Goal: Task Accomplishment & Management: Manage account settings

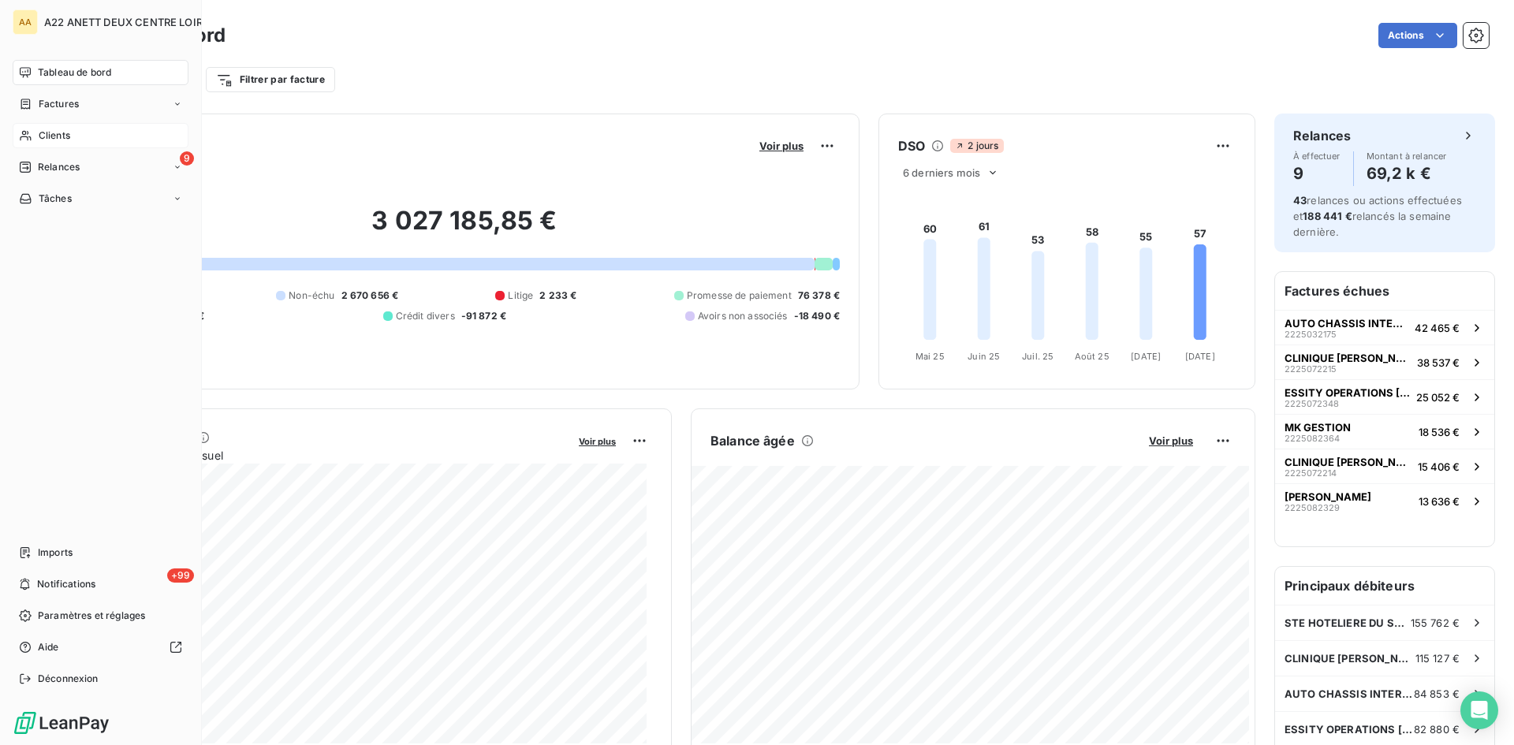
click at [45, 141] on span "Clients" at bounding box center [55, 136] width 32 height 14
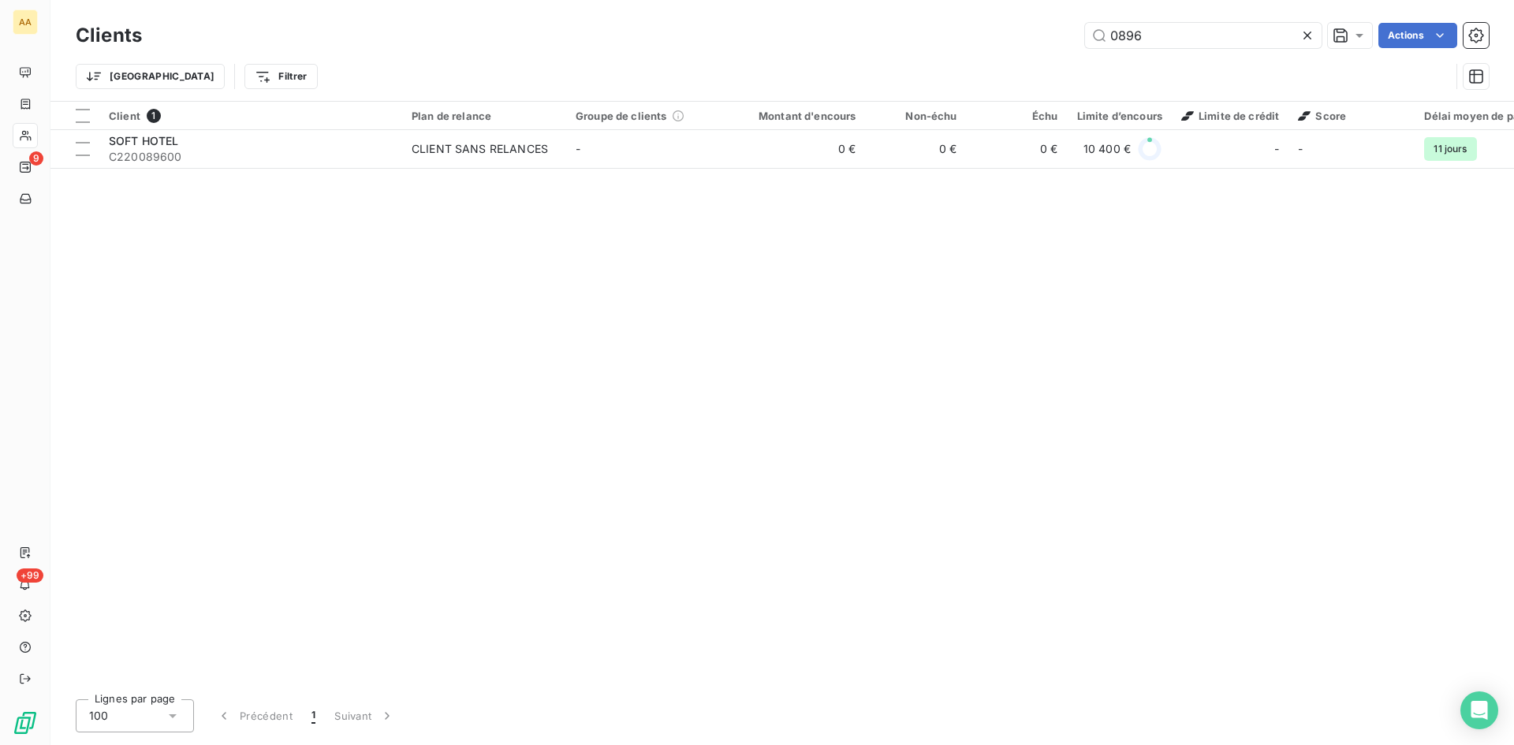
drag, startPoint x: 1145, startPoint y: 37, endPoint x: 1061, endPoint y: 39, distance: 83.6
click at [1062, 39] on div "0896 Actions" at bounding box center [825, 35] width 1328 height 25
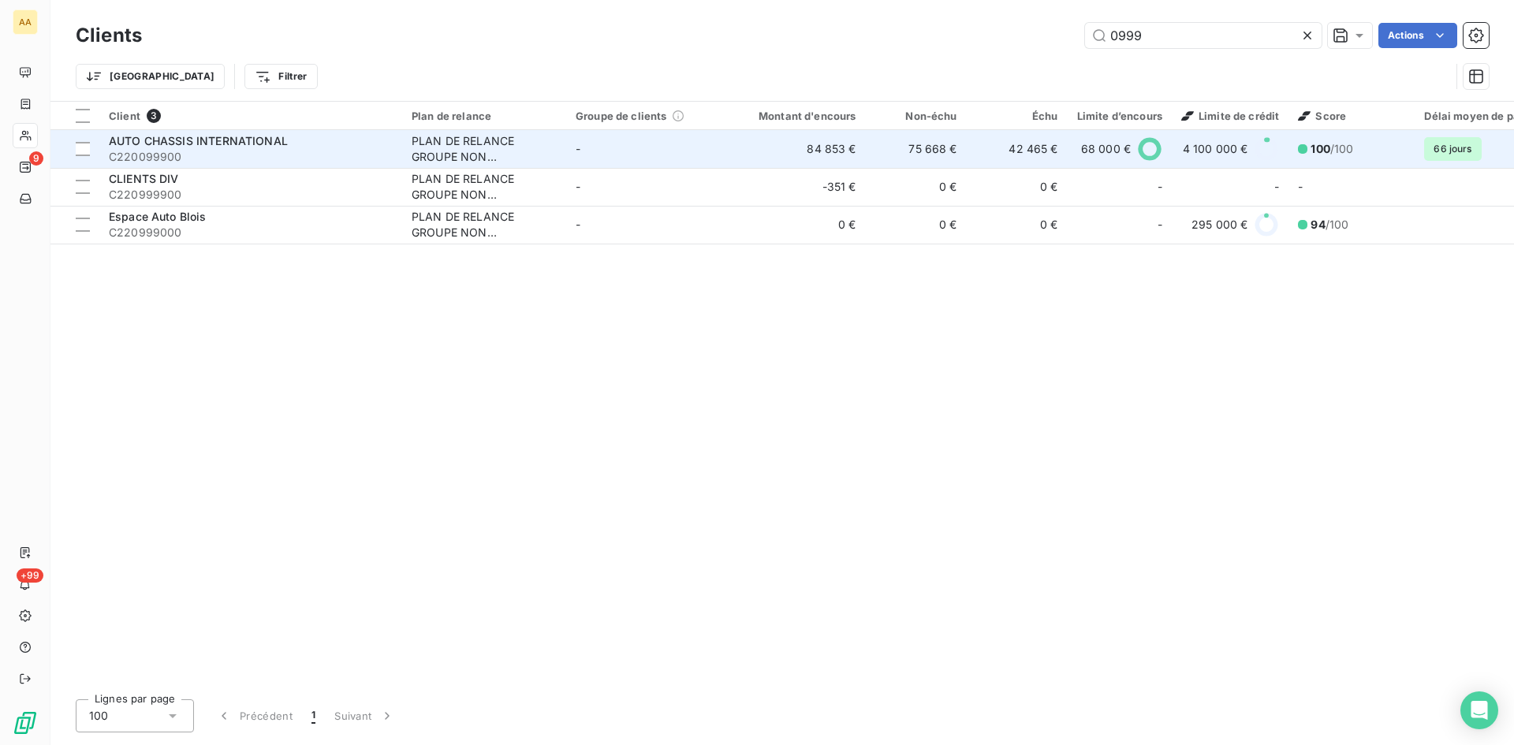
type input "0999"
click at [455, 159] on div "PLAN DE RELANCE GROUPE NON AUTOMATIQUE" at bounding box center [484, 149] width 145 height 32
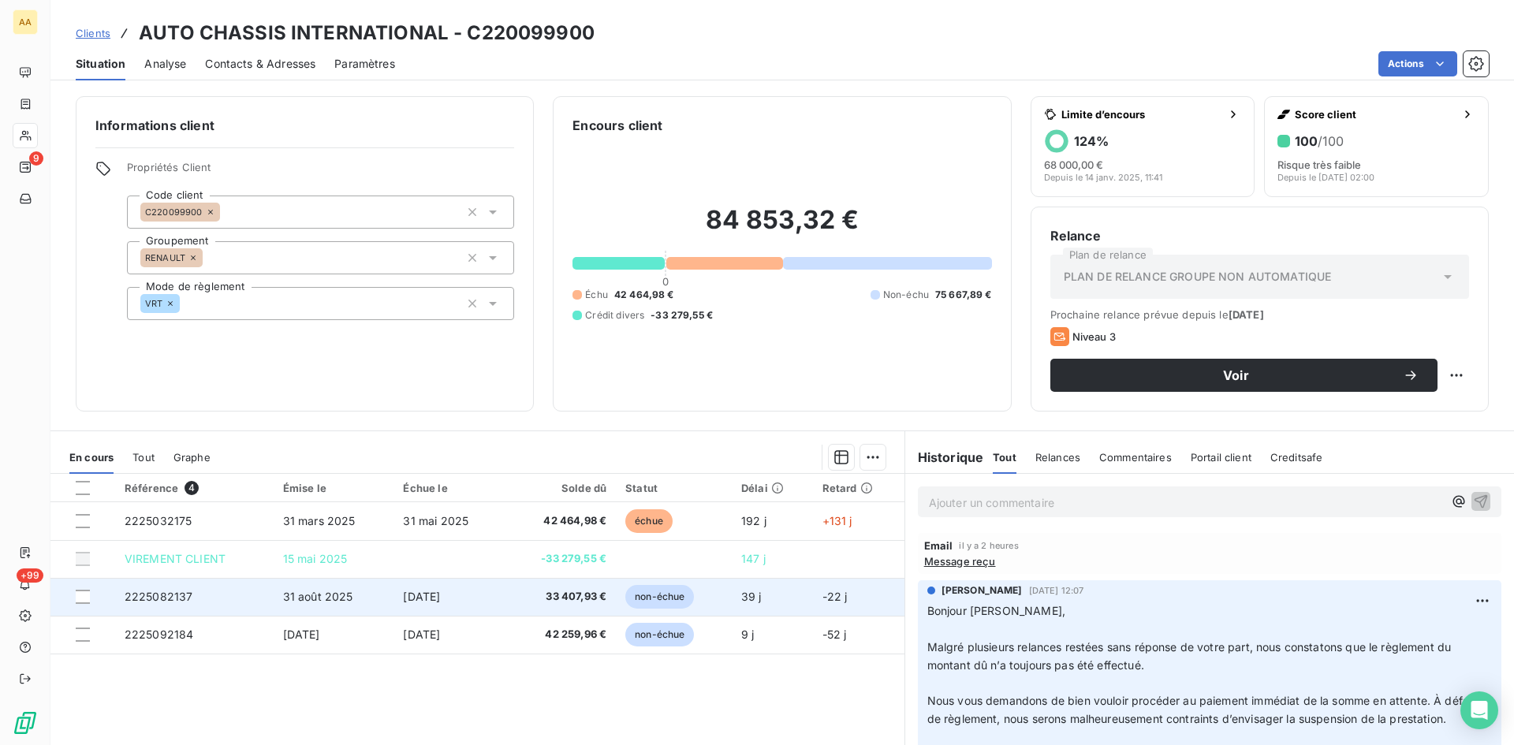
click at [165, 591] on span "2225082137" at bounding box center [159, 596] width 69 height 13
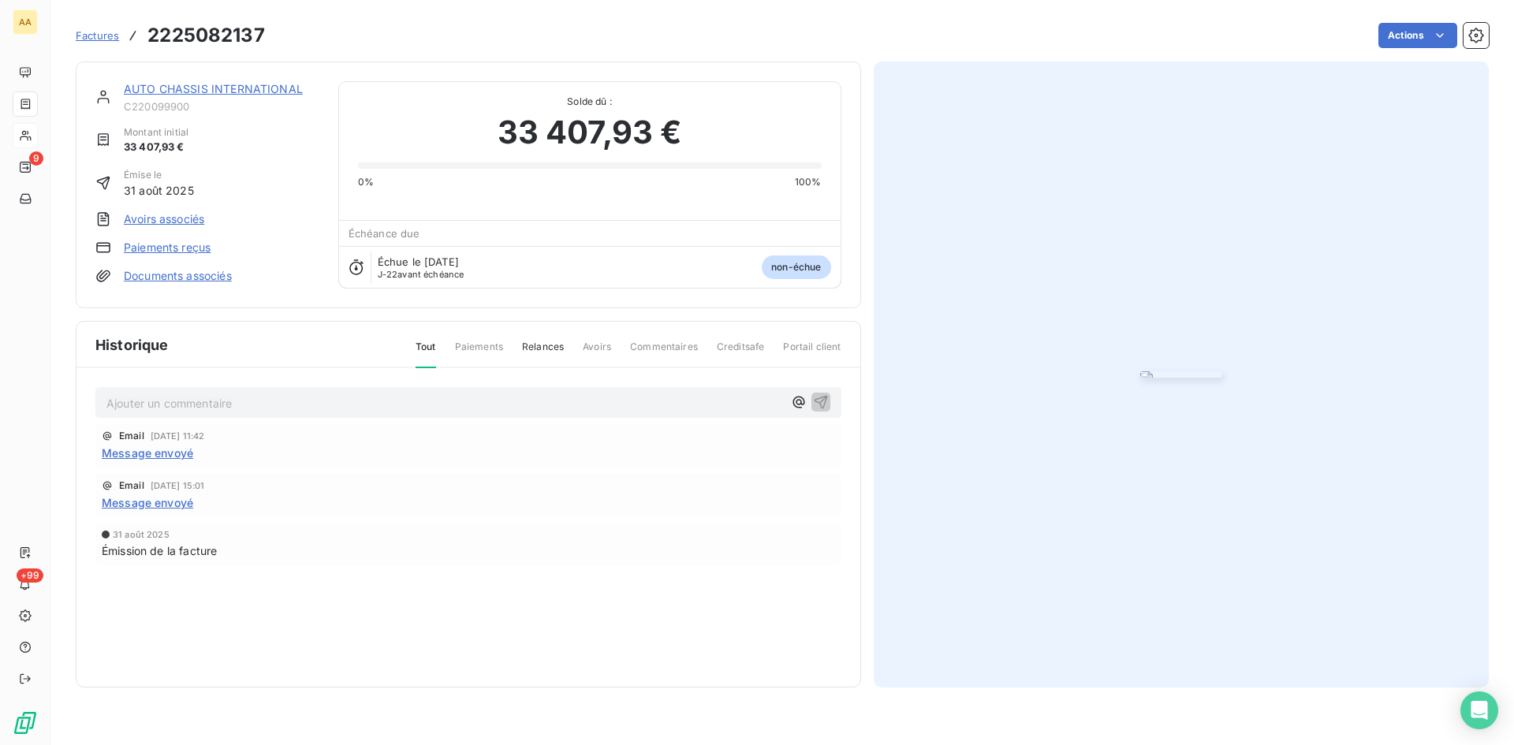
click at [1388, 48] on div "Factures 2225082137 Actions" at bounding box center [782, 35] width 1413 height 33
click at [1383, 39] on html "AA 9 +99 Factures 2225082137 Actions AUTO CHASSIS INTERNATIONAL C220099900 Mont…" at bounding box center [757, 372] width 1514 height 745
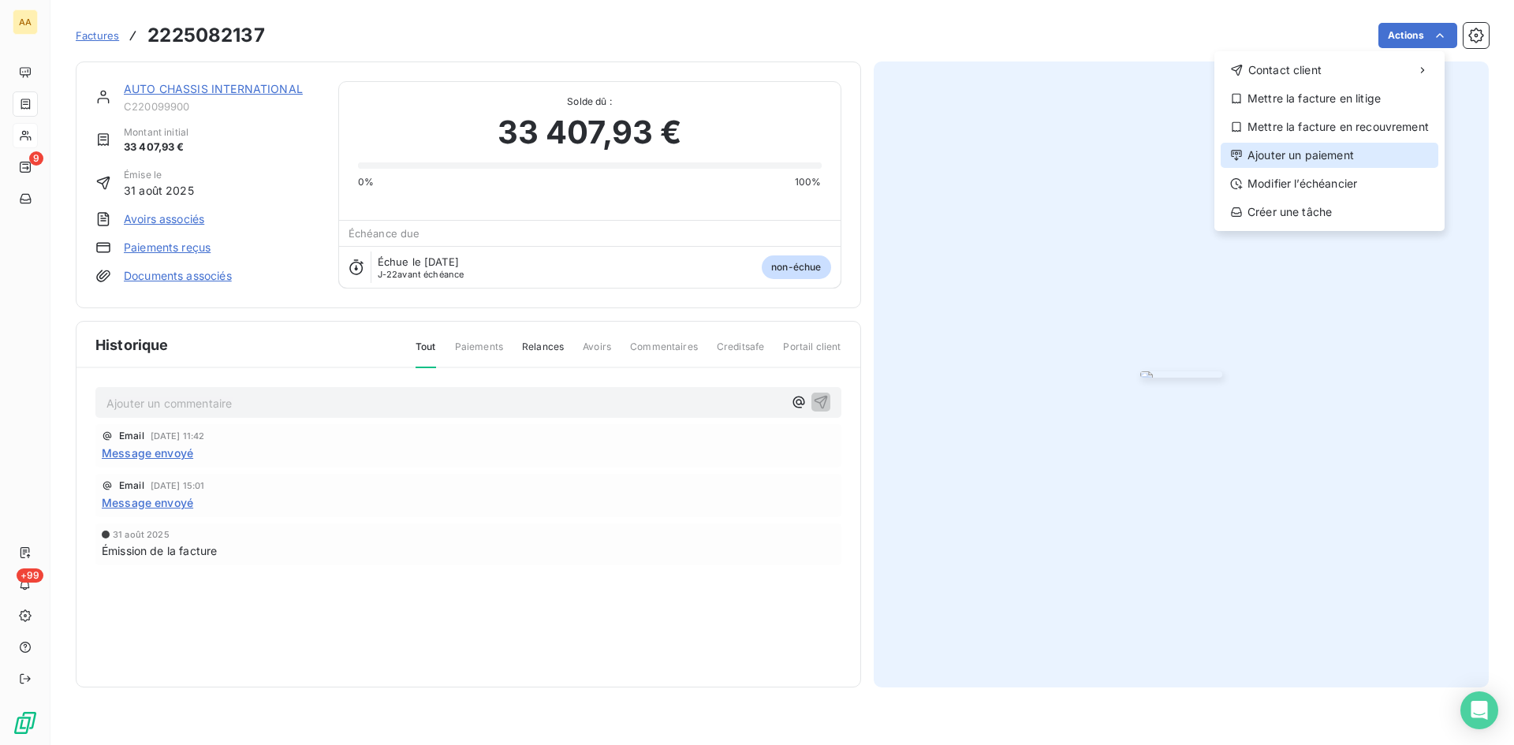
click at [1294, 156] on div "Ajouter un paiement" at bounding box center [1330, 155] width 218 height 25
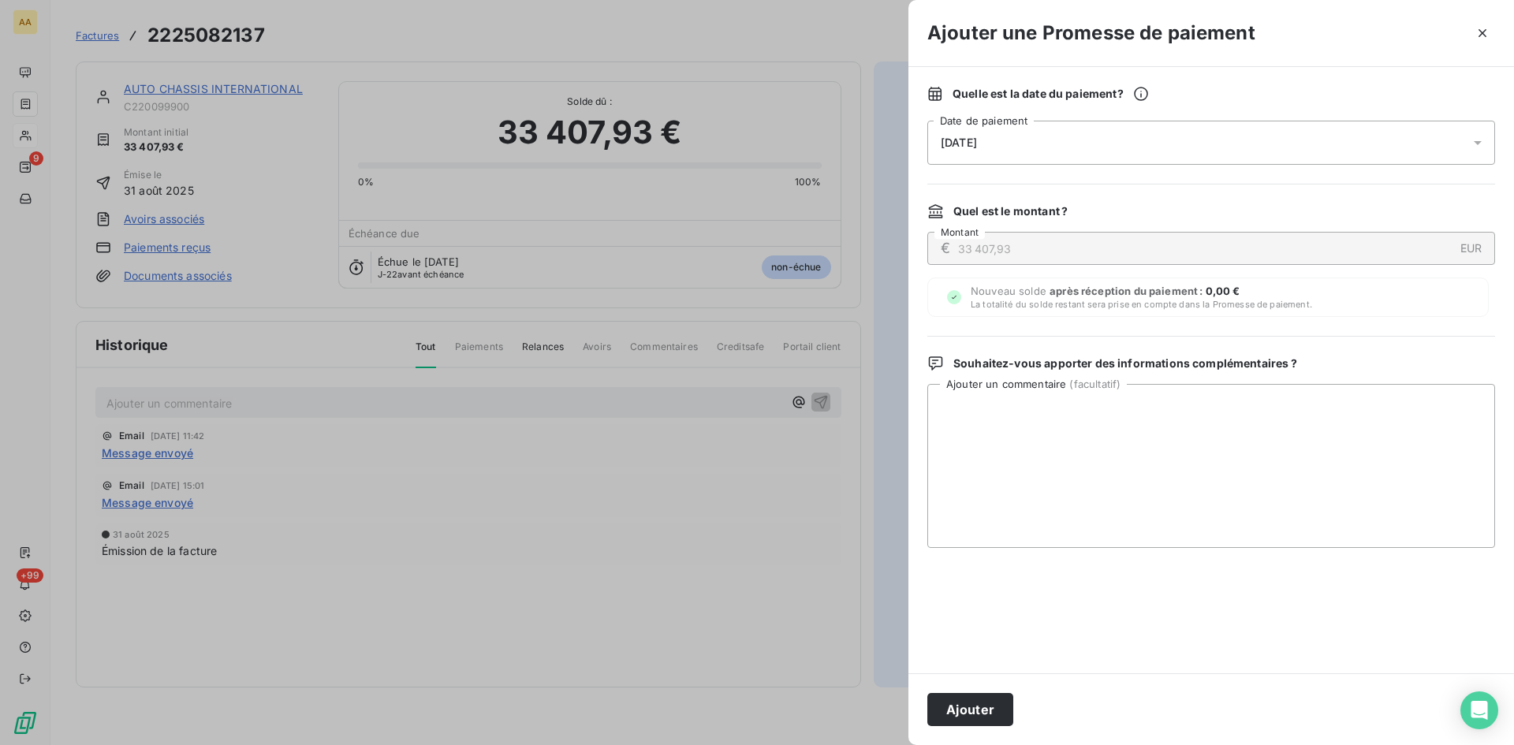
click at [1077, 137] on div "[DATE]" at bounding box center [1211, 143] width 568 height 44
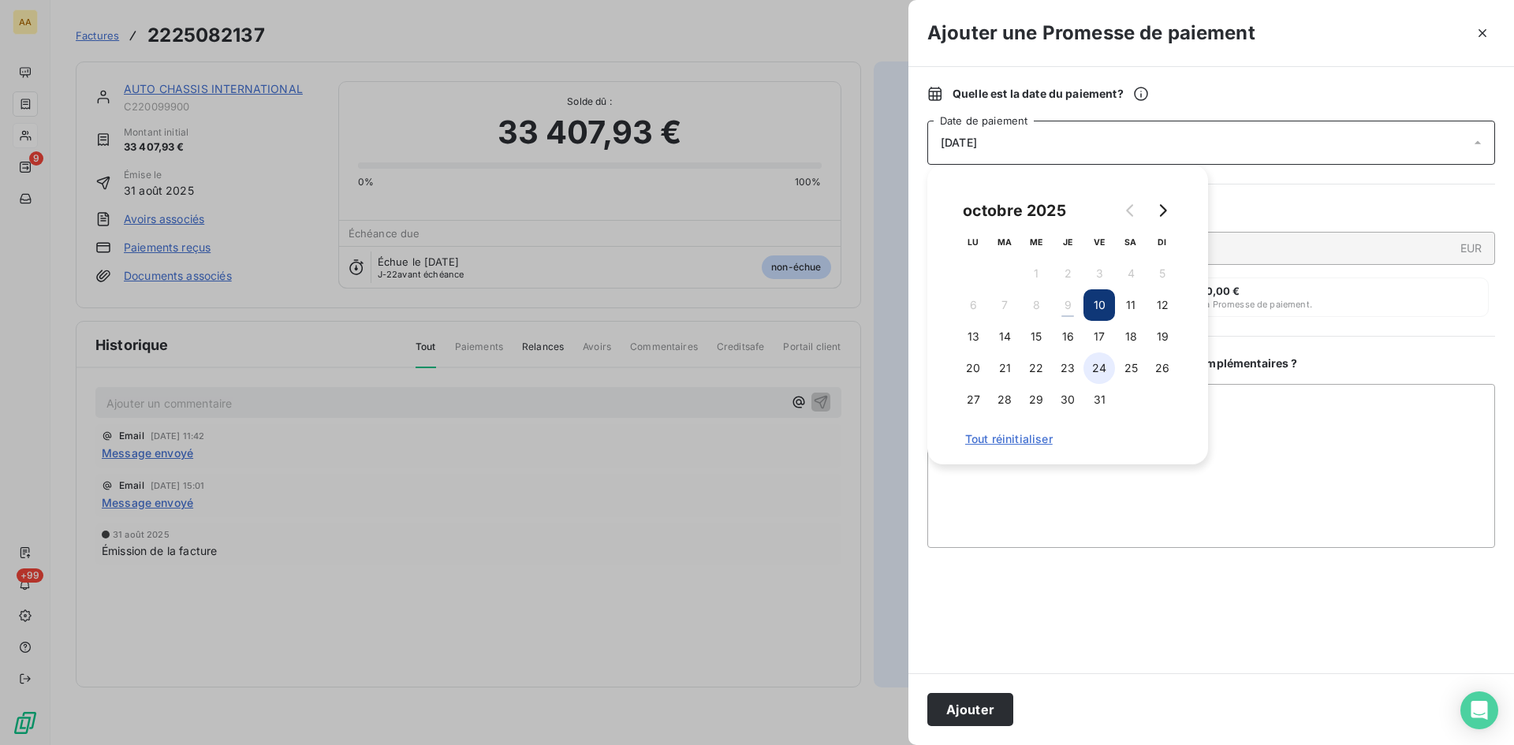
drag, startPoint x: 1095, startPoint y: 341, endPoint x: 1098, endPoint y: 357, distance: 15.9
click at [1096, 340] on button "17" at bounding box center [1100, 337] width 32 height 32
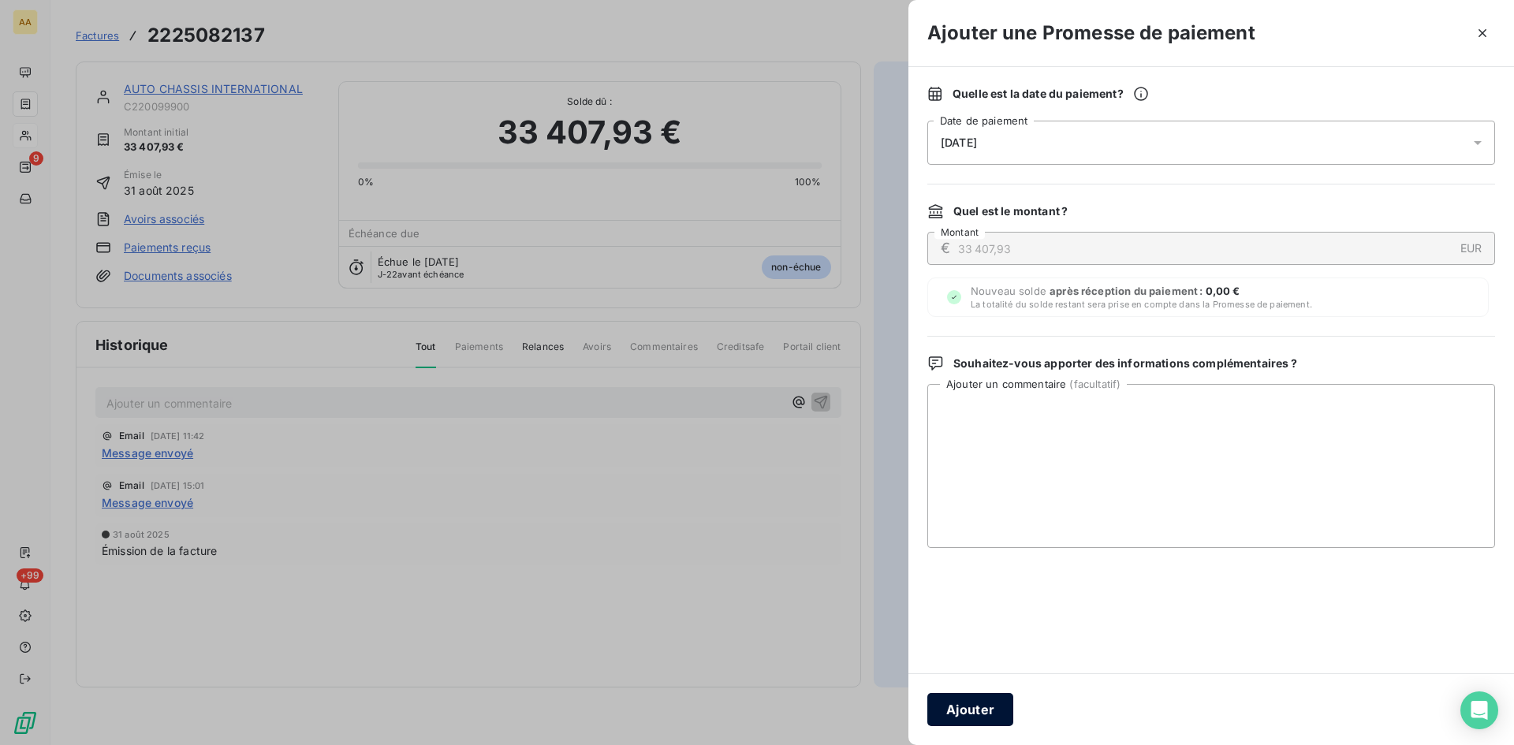
click at [962, 705] on button "Ajouter" at bounding box center [970, 709] width 86 height 33
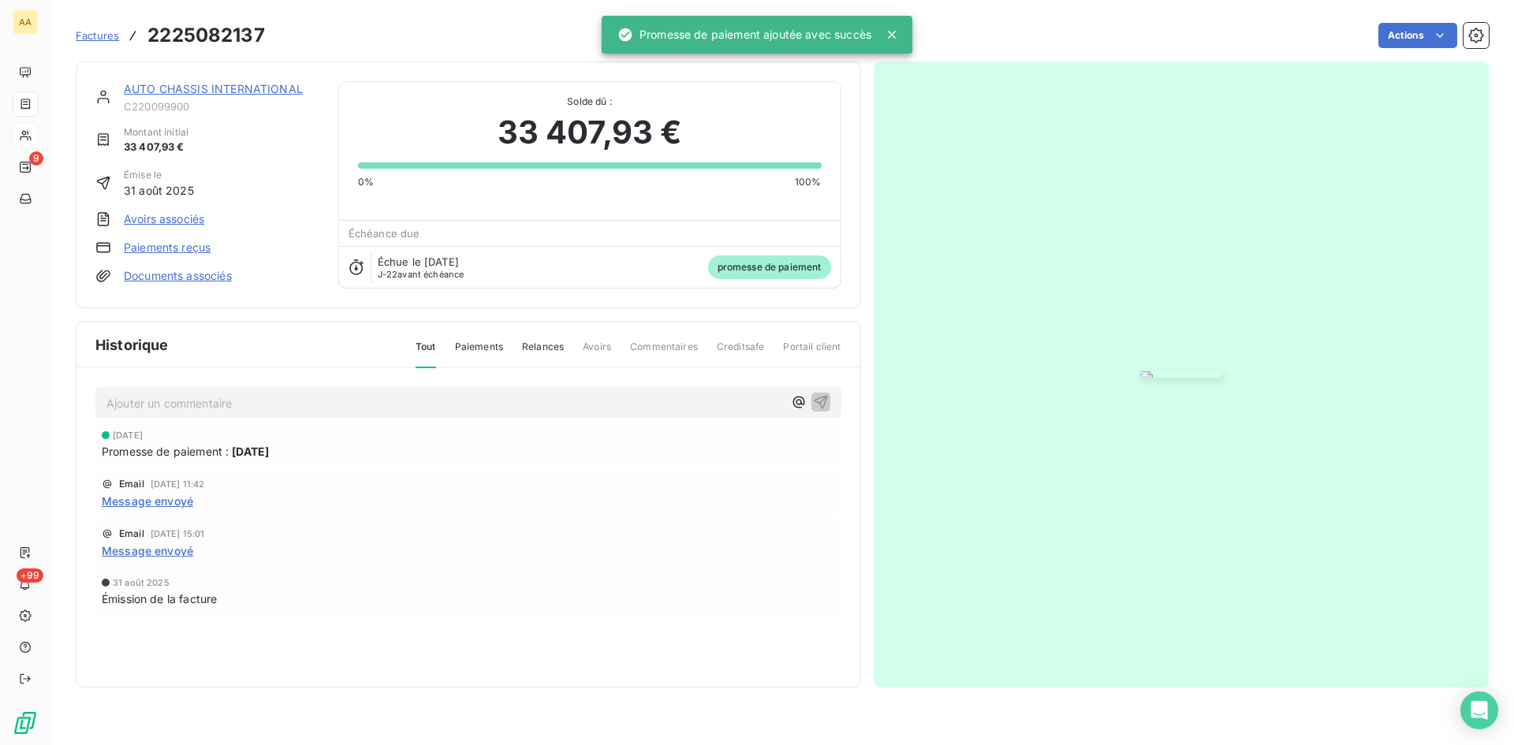
click at [606, 413] on p "Ajouter un commentaire ﻿" at bounding box center [444, 404] width 677 height 20
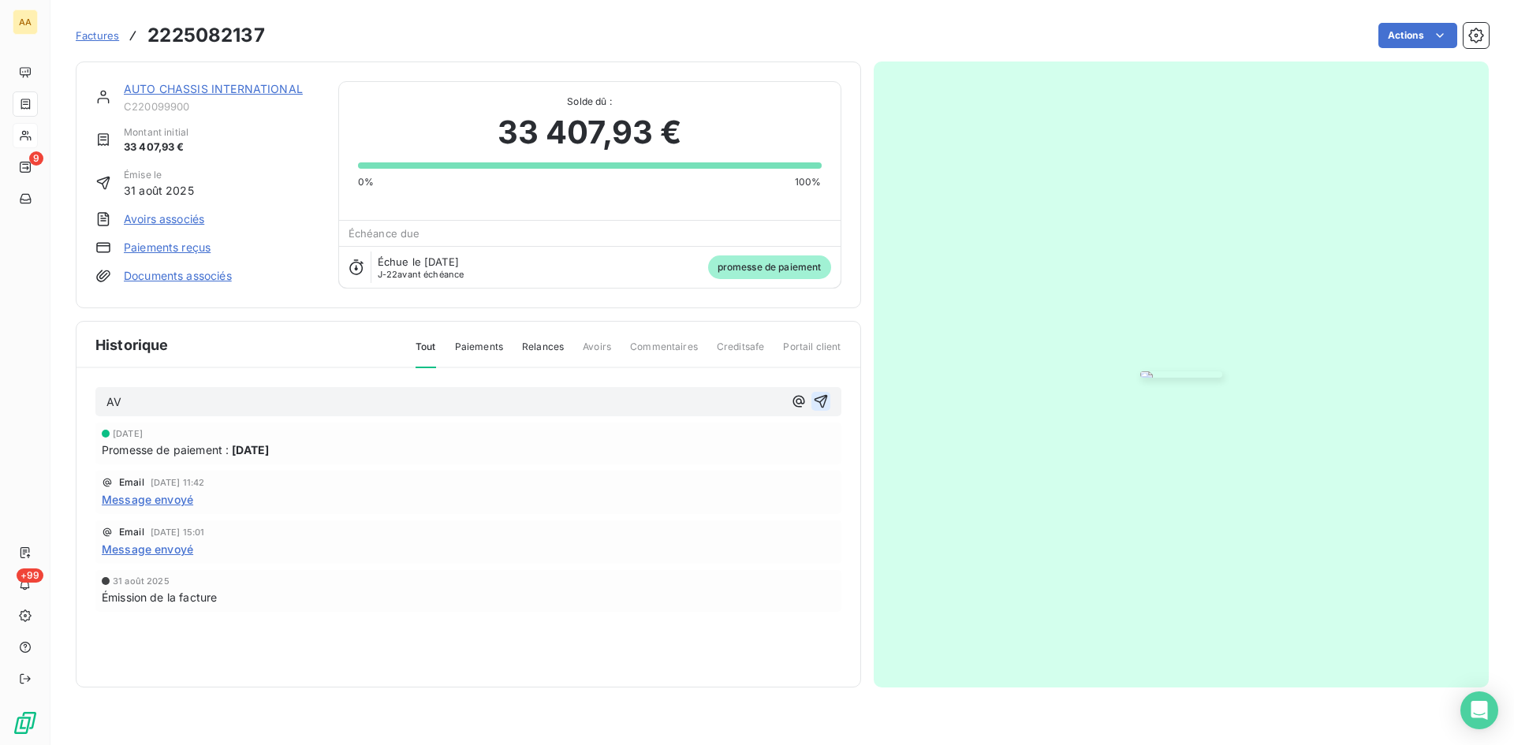
click at [813, 409] on icon "button" at bounding box center [821, 402] width 16 height 16
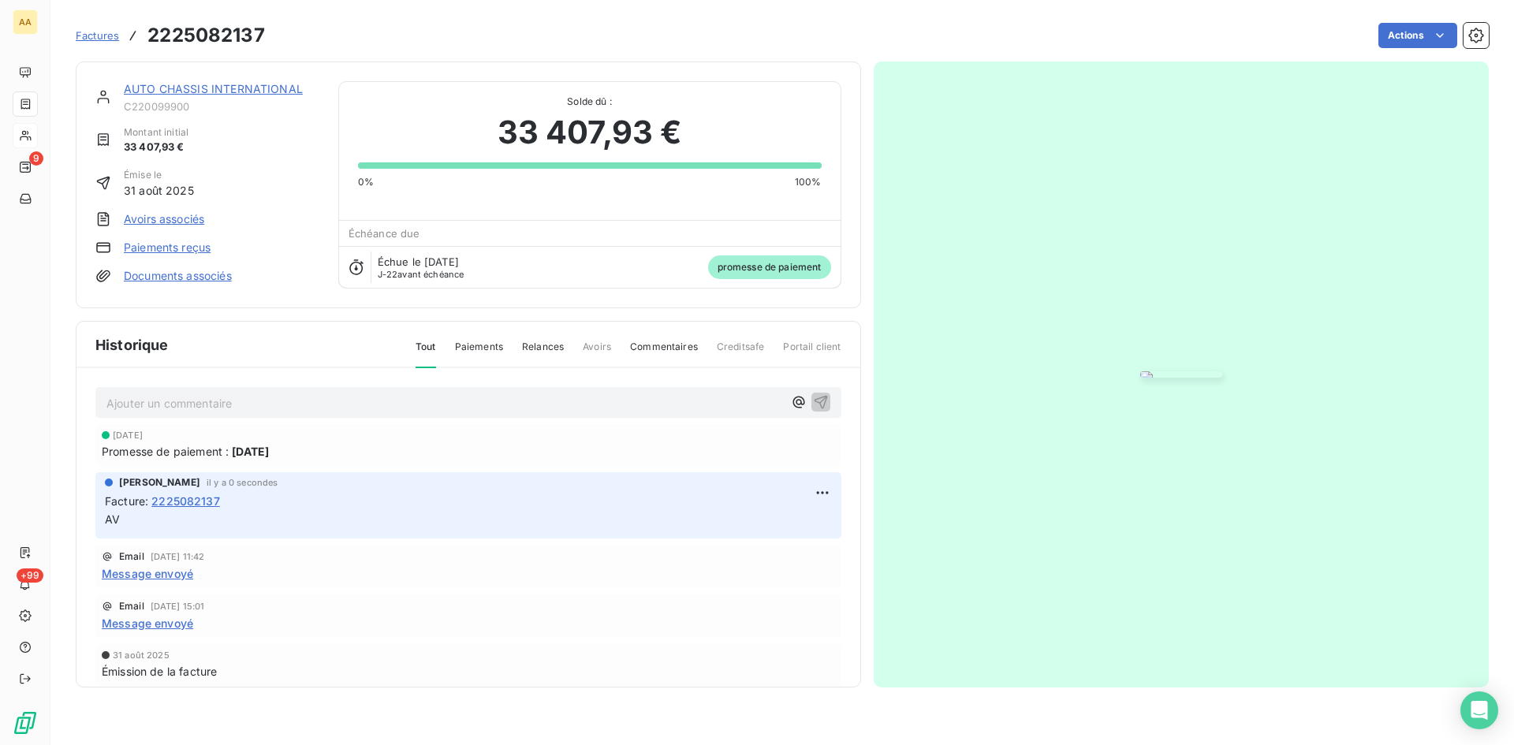
click at [186, 85] on link "AUTO CHASSIS INTERNATIONAL" at bounding box center [213, 88] width 179 height 13
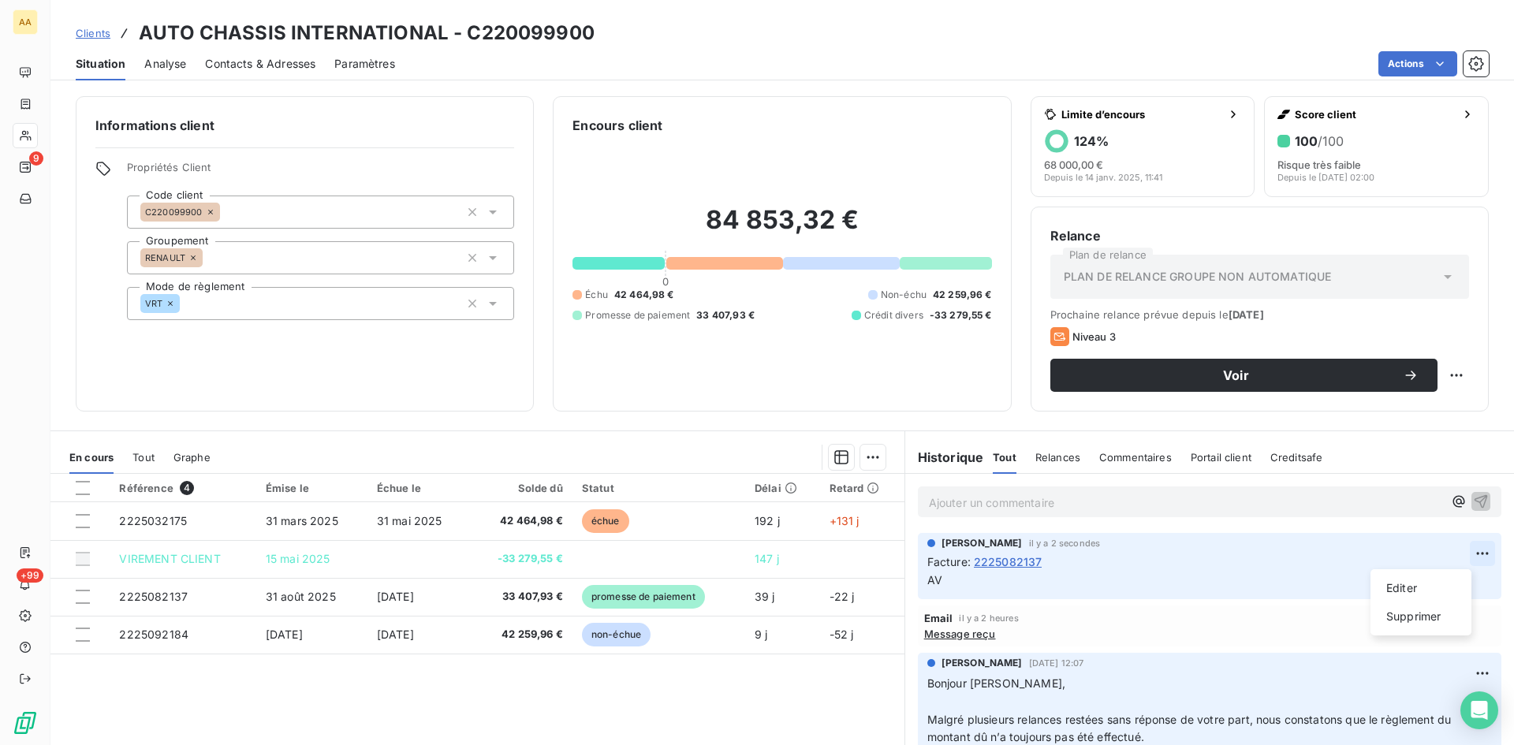
click at [1466, 552] on html "AA 9 +99 Clients AUTO CHASSIS INTERNATIONAL - C220099900 Situation Analyse Cont…" at bounding box center [757, 372] width 1514 height 745
click at [1406, 589] on div "Editer" at bounding box center [1421, 588] width 88 height 25
drag, startPoint x: 945, startPoint y: 584, endPoint x: 931, endPoint y: 581, distance: 13.8
click at [930, 581] on p "AV" at bounding box center [1198, 581] width 543 height 18
click at [1476, 577] on icon "button" at bounding box center [1482, 579] width 13 height 13
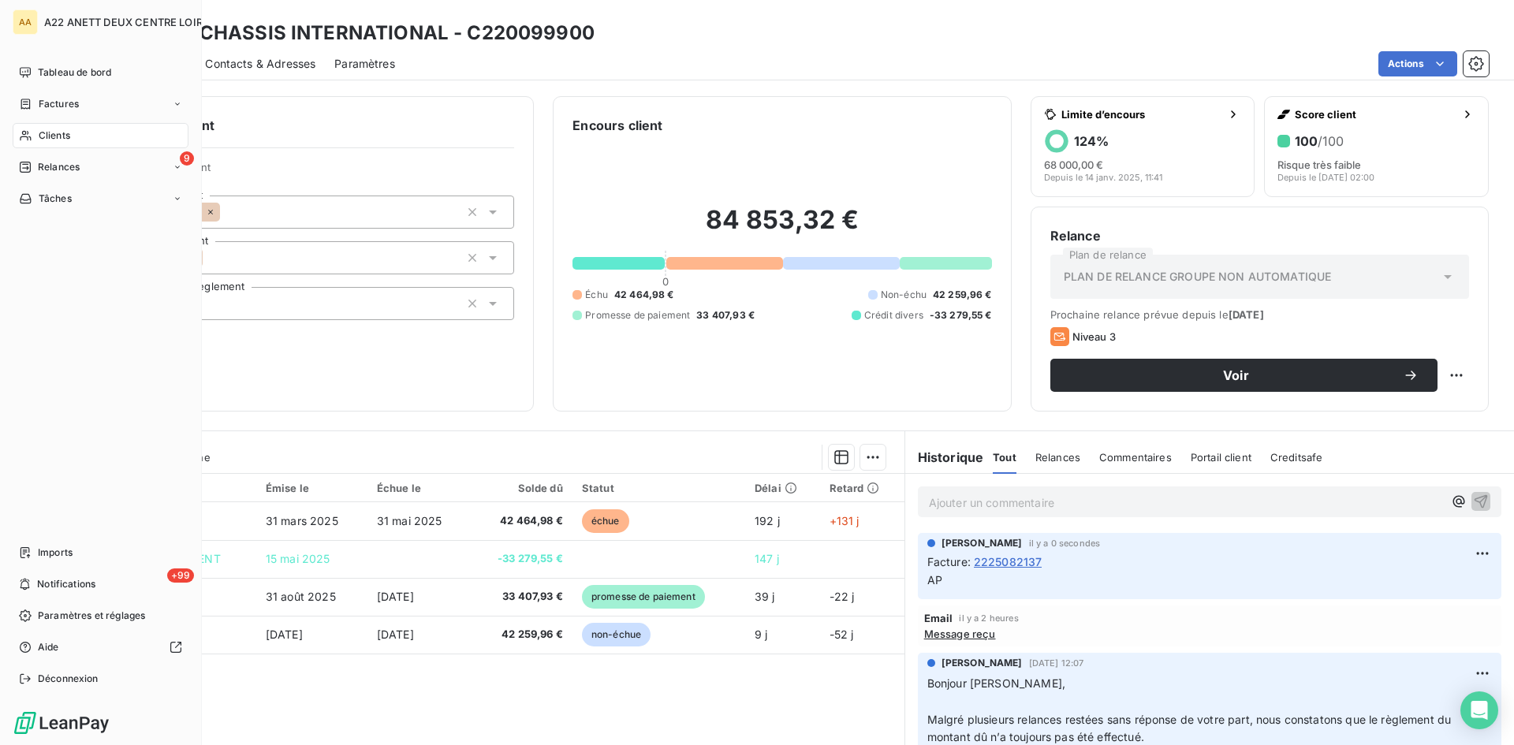
drag, startPoint x: 62, startPoint y: 136, endPoint x: 76, endPoint y: 135, distance: 14.3
click at [62, 136] on span "Clients" at bounding box center [55, 136] width 32 height 14
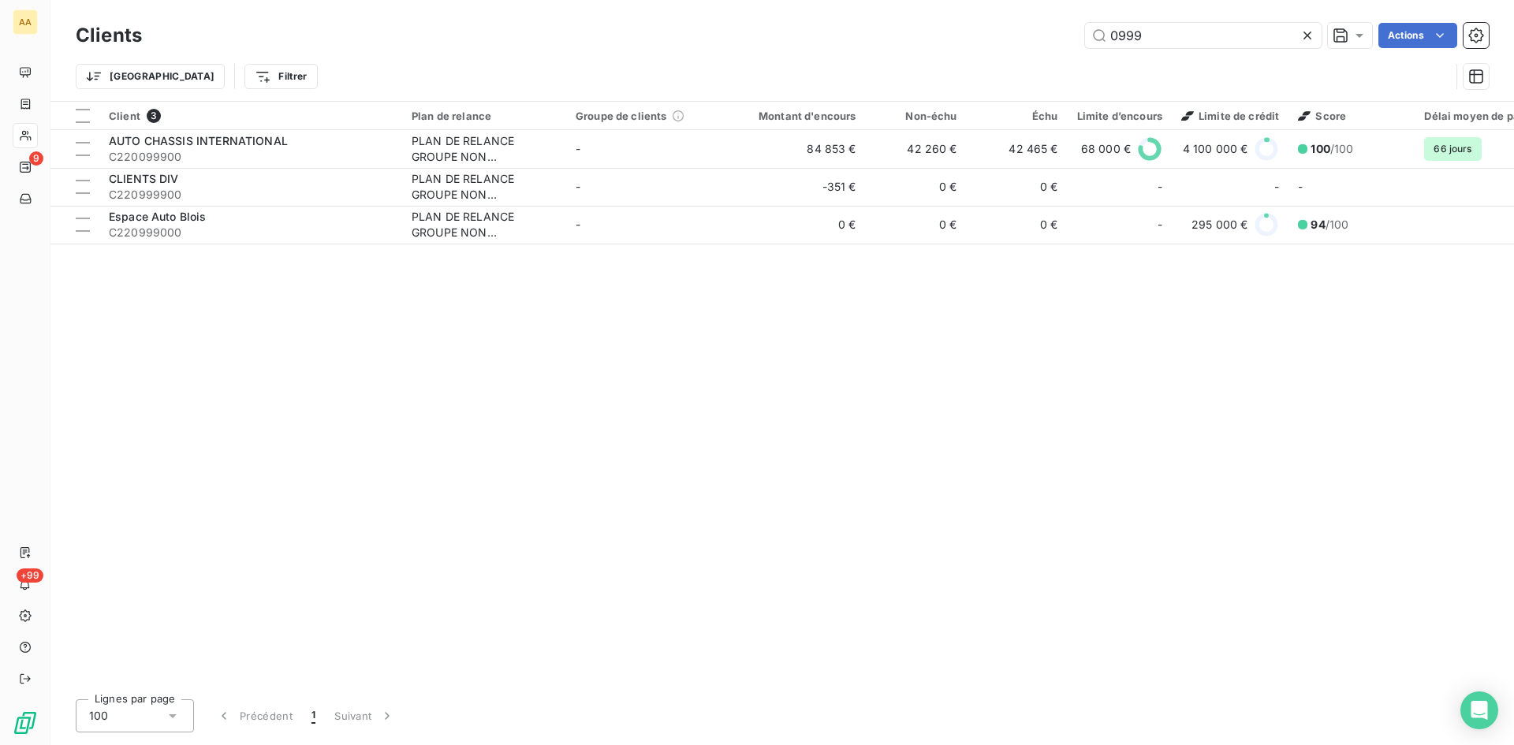
drag, startPoint x: 1154, startPoint y: 41, endPoint x: 1056, endPoint y: 41, distance: 98.6
click at [1056, 41] on div "0999 Actions" at bounding box center [825, 35] width 1328 height 25
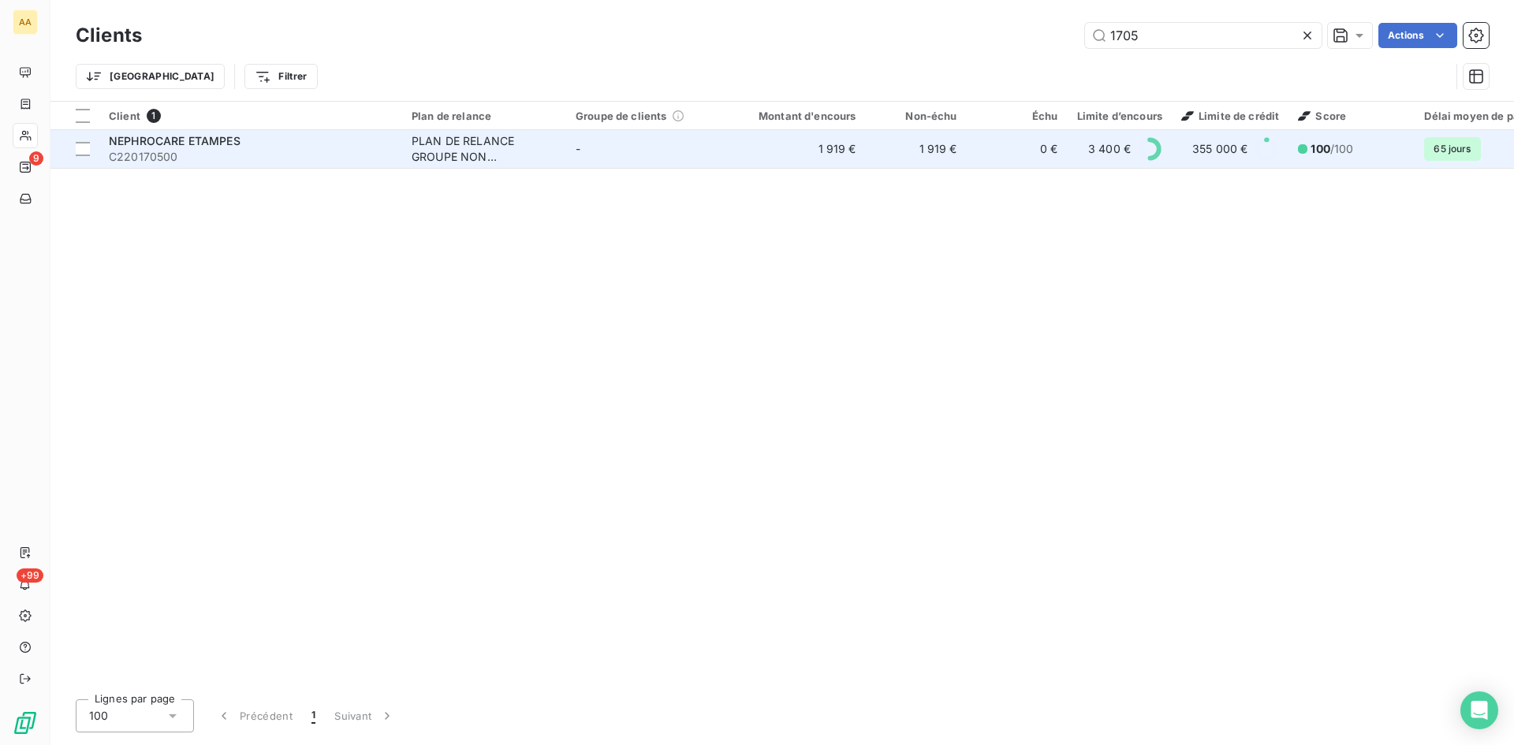
type input "1705"
click at [475, 131] on td "PLAN DE RELANCE GROUPE NON AUTOMATIQUE" at bounding box center [484, 149] width 164 height 38
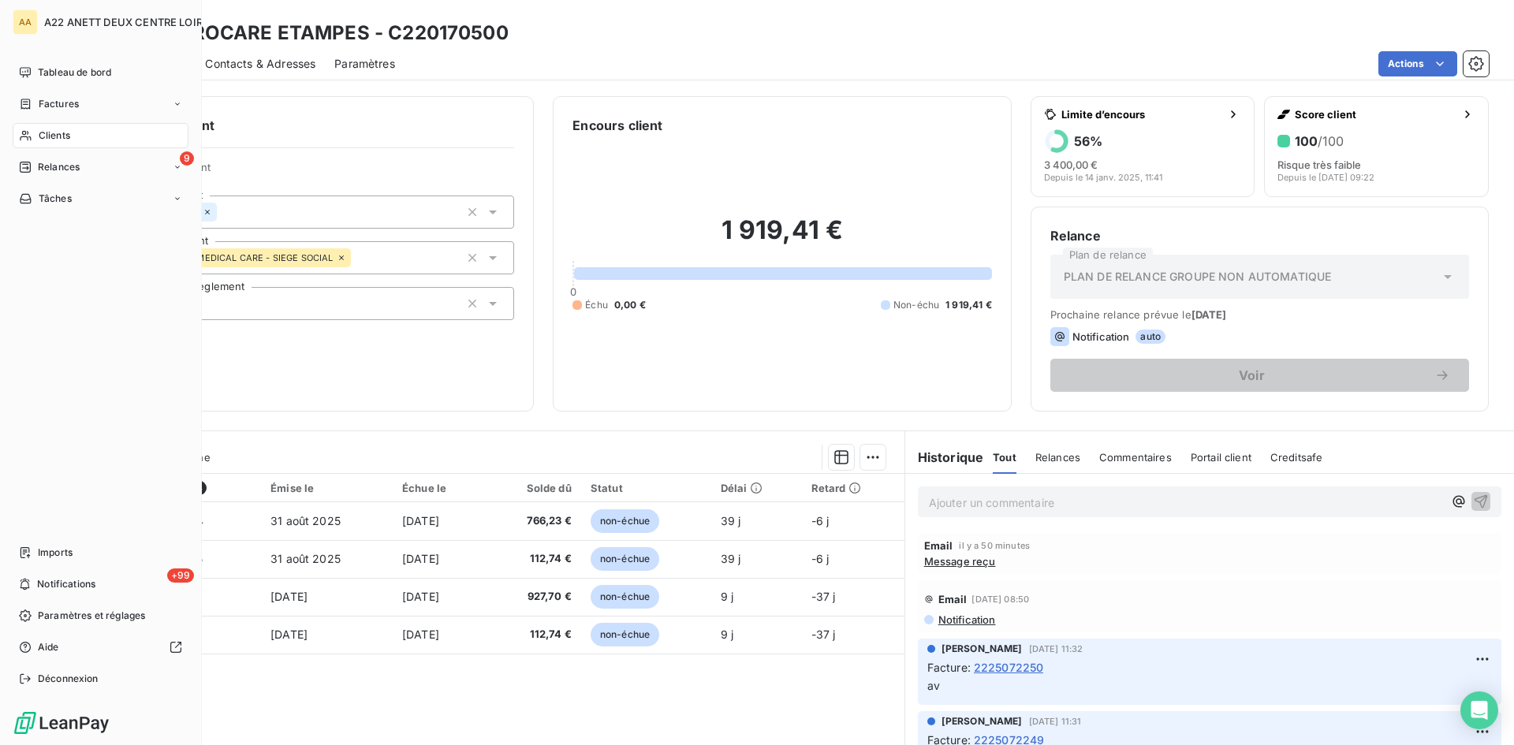
drag, startPoint x: 36, startPoint y: 136, endPoint x: 196, endPoint y: 133, distance: 159.3
click at [36, 136] on div "Clients" at bounding box center [101, 135] width 176 height 25
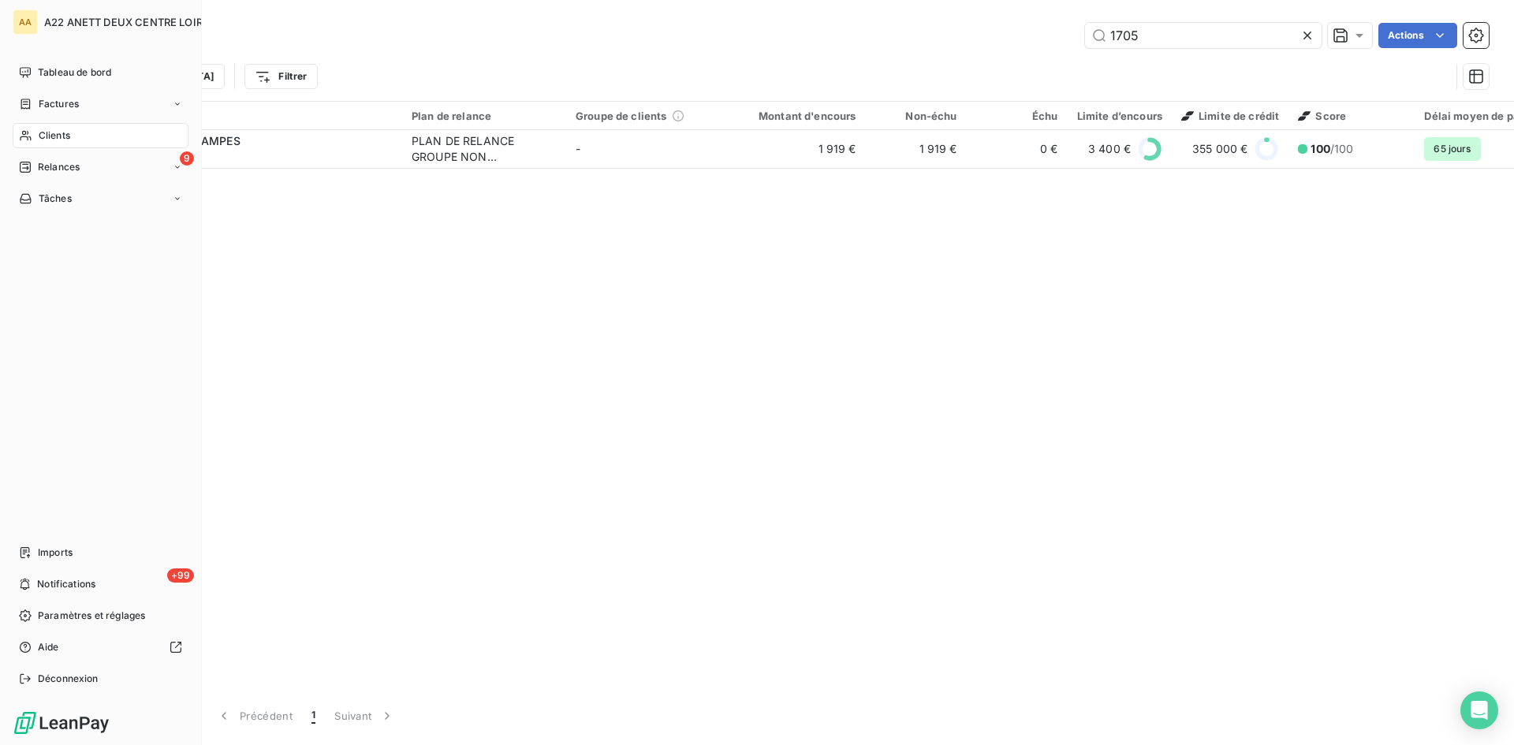
click at [49, 132] on span "Clients" at bounding box center [55, 136] width 32 height 14
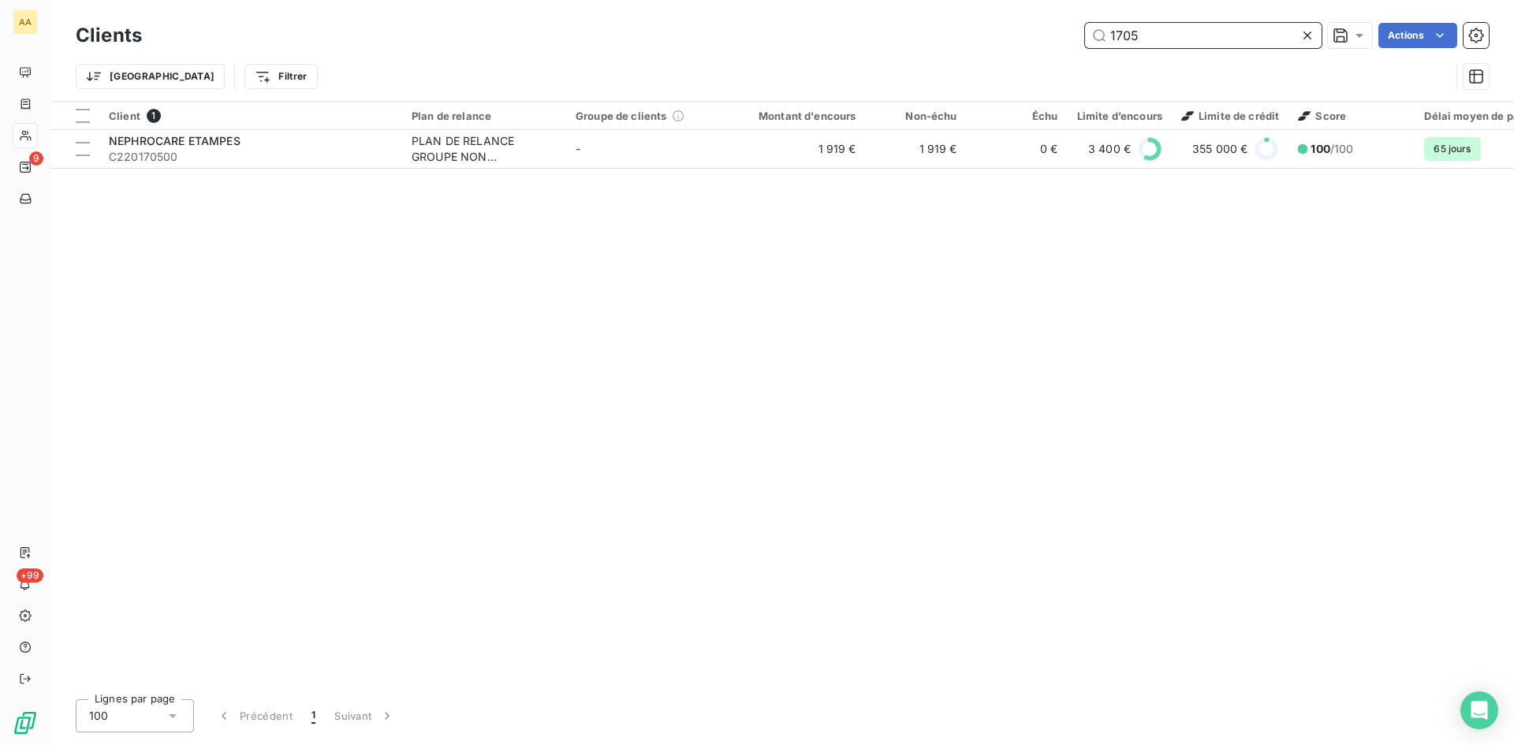
click at [1069, 32] on div "1705 Actions" at bounding box center [825, 35] width 1328 height 25
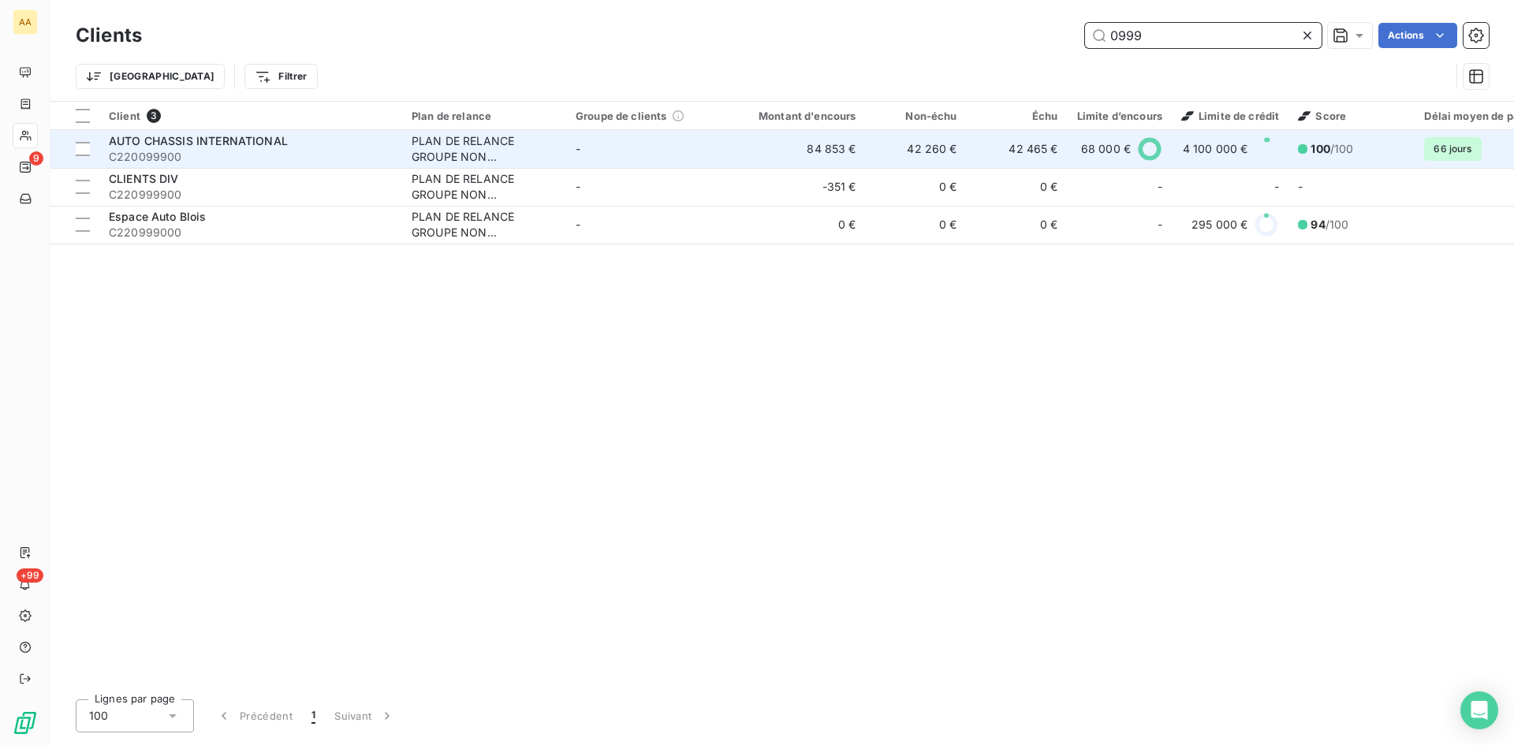
type input "0999"
click at [461, 152] on div "PLAN DE RELANCE GROUPE NON AUTOMATIQUE" at bounding box center [484, 149] width 145 height 32
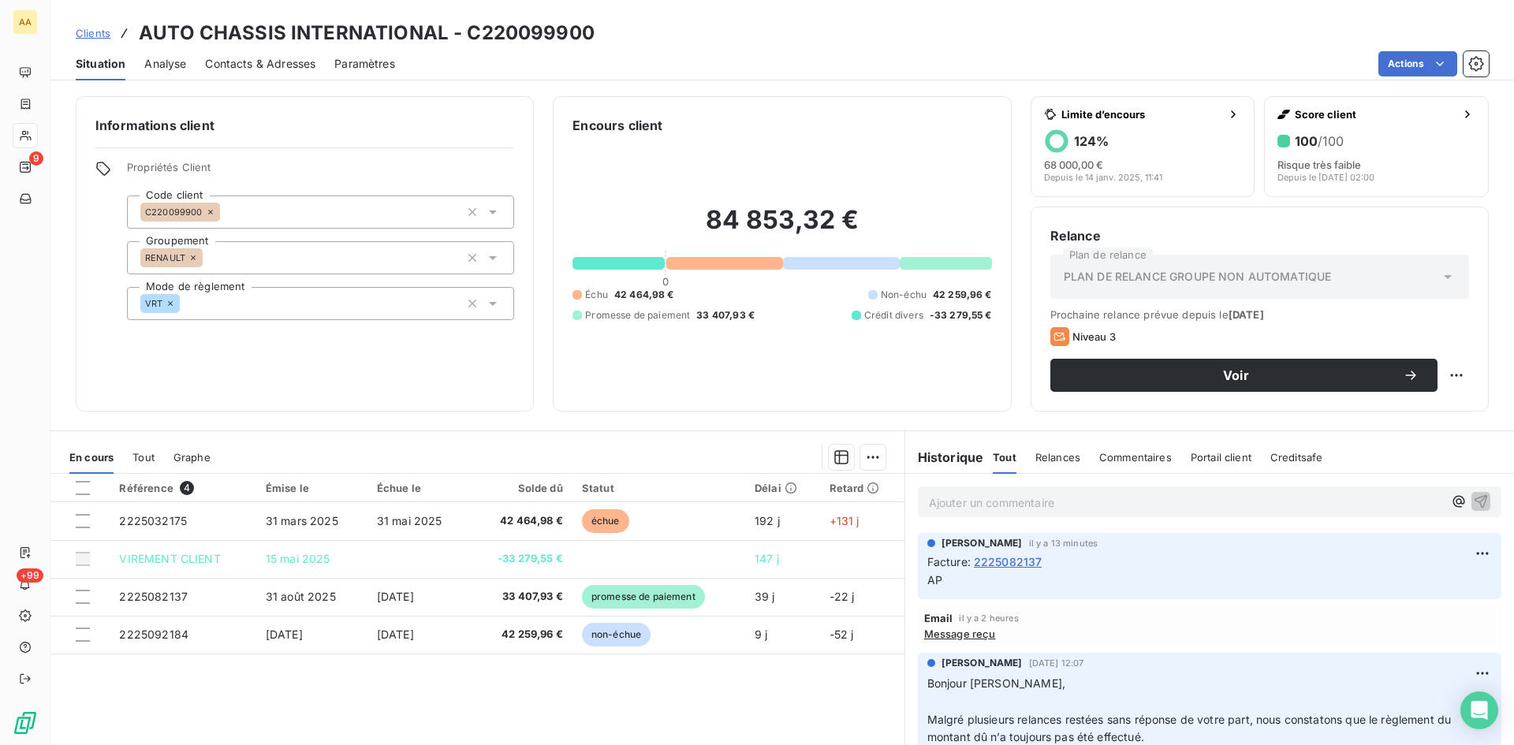
click at [942, 502] on p "Ajouter un commentaire ﻿" at bounding box center [1186, 503] width 514 height 20
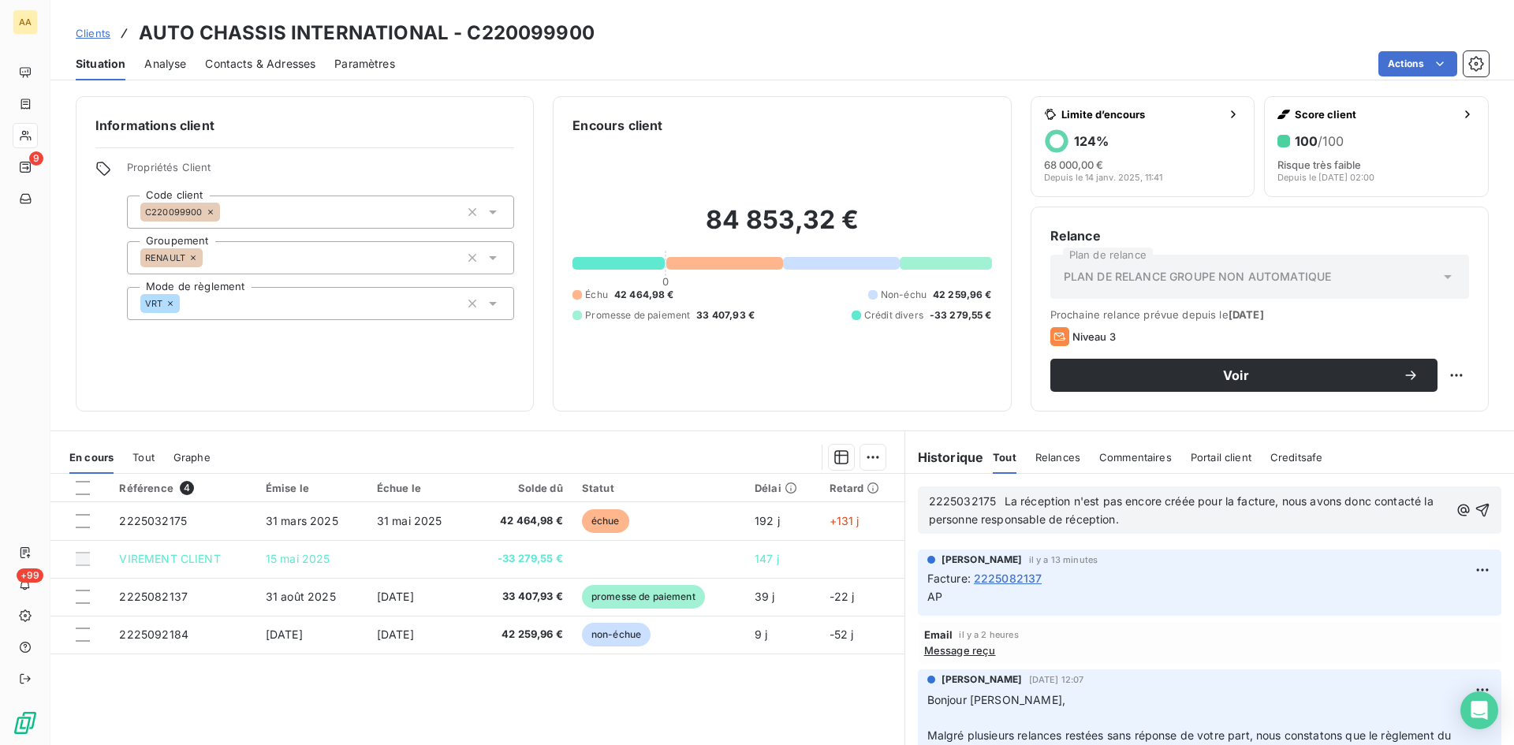
click at [1154, 523] on p "2225032175 La réception n'est pas encore créée pour la facture, nous avons donc…" at bounding box center [1189, 511] width 520 height 36
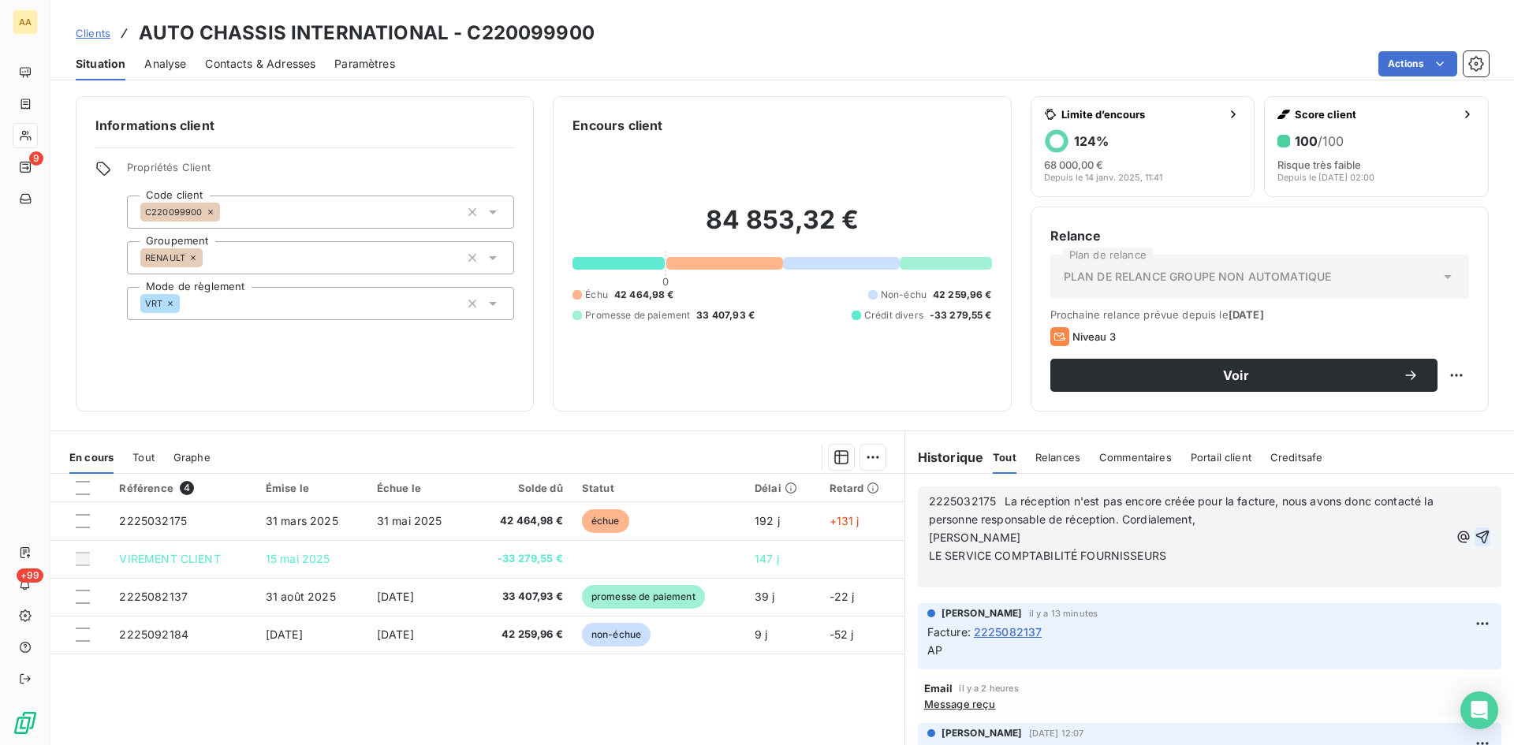
click at [1475, 535] on icon "button" at bounding box center [1483, 537] width 16 height 16
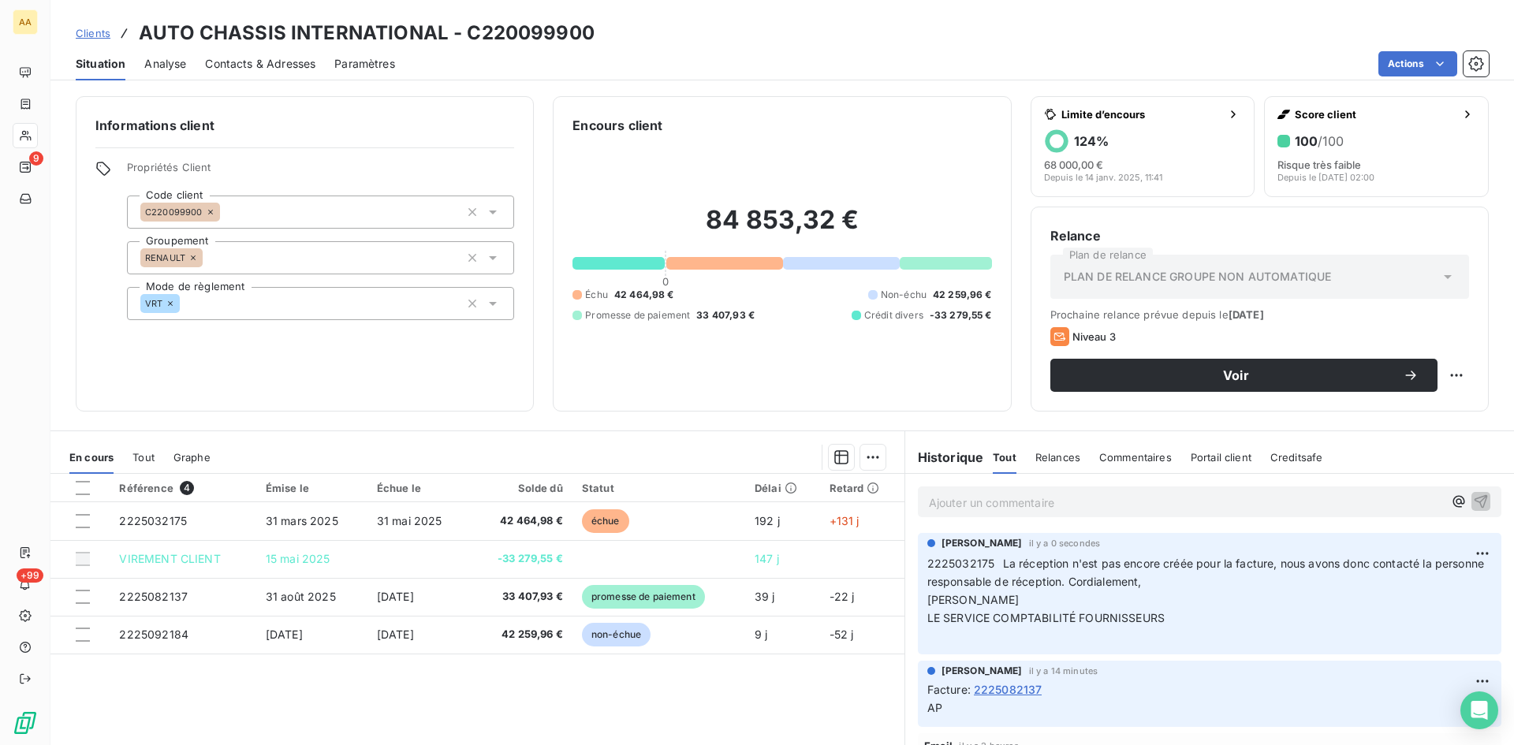
click at [804, 663] on div "Référence 4 Émise le Échue le Solde dû Statut Délai Retard 2225032175 [DATE] [D…" at bounding box center [477, 626] width 854 height 304
